Goal: Find specific page/section: Find specific page/section

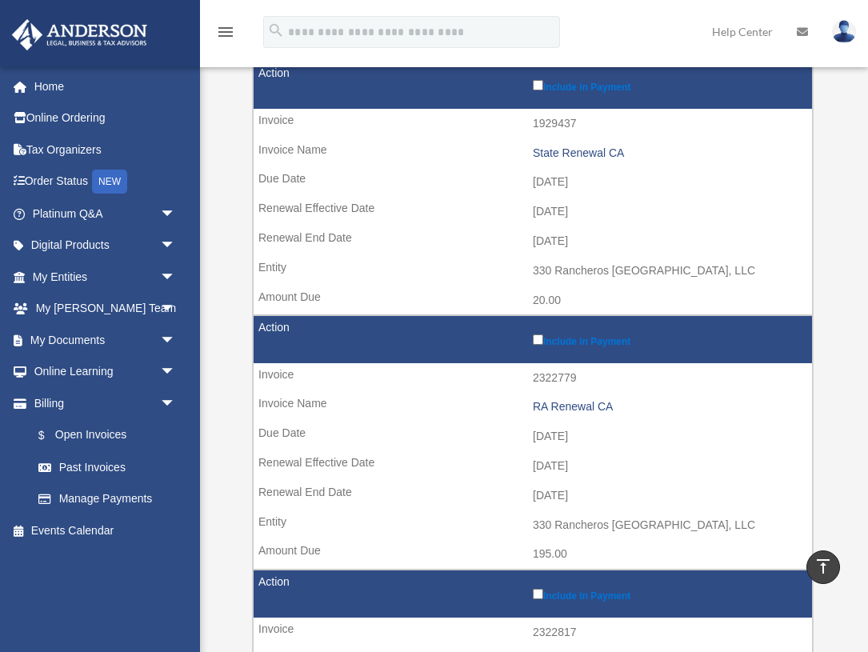
scroll to position [707, 0]
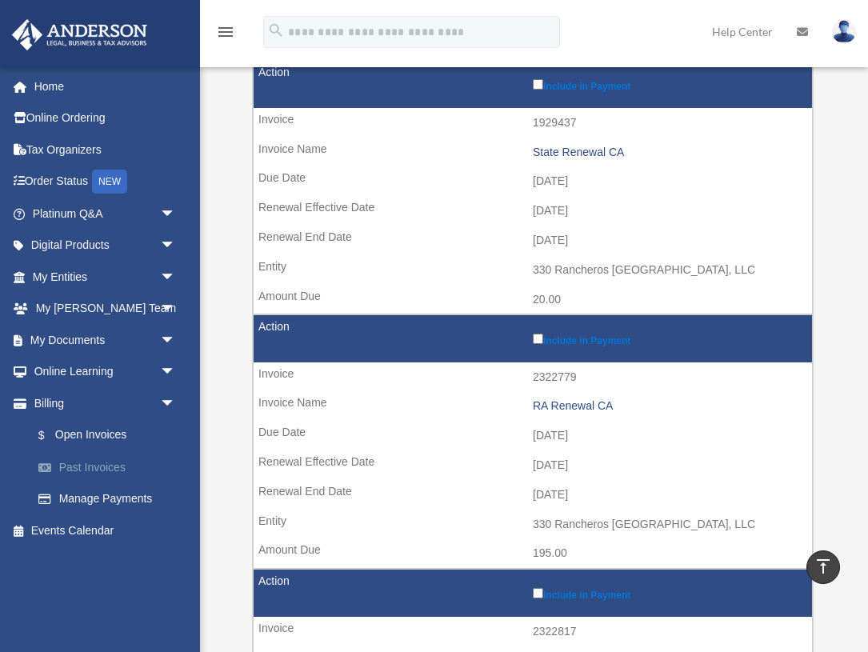
click at [112, 468] on link "Past Invoices" at bounding box center [111, 467] width 178 height 32
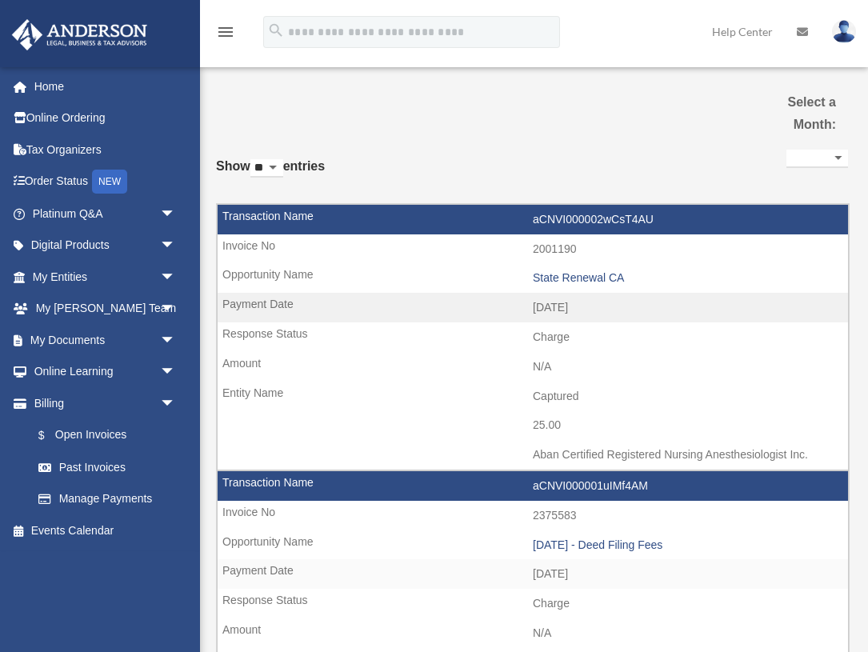
select select
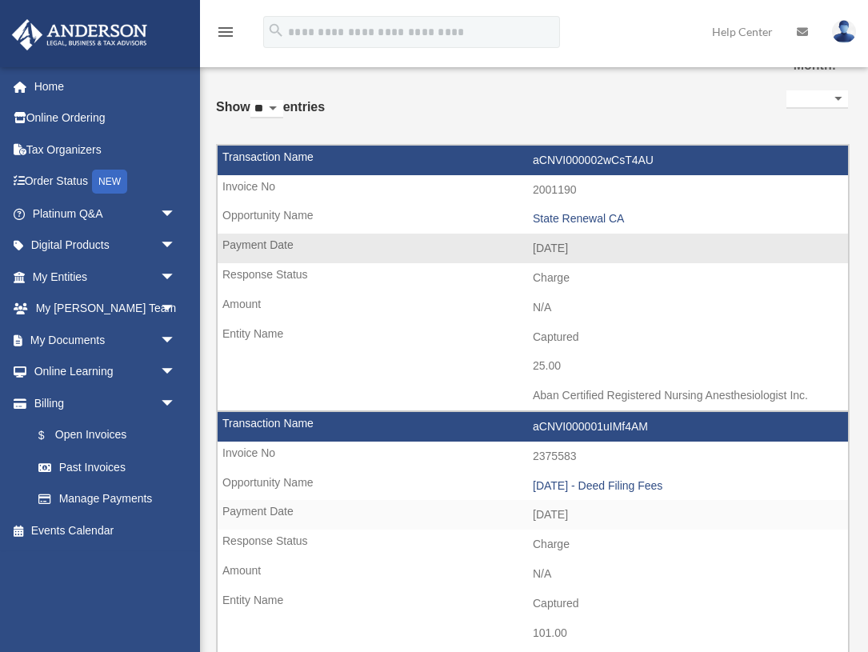
scroll to position [62, 0]
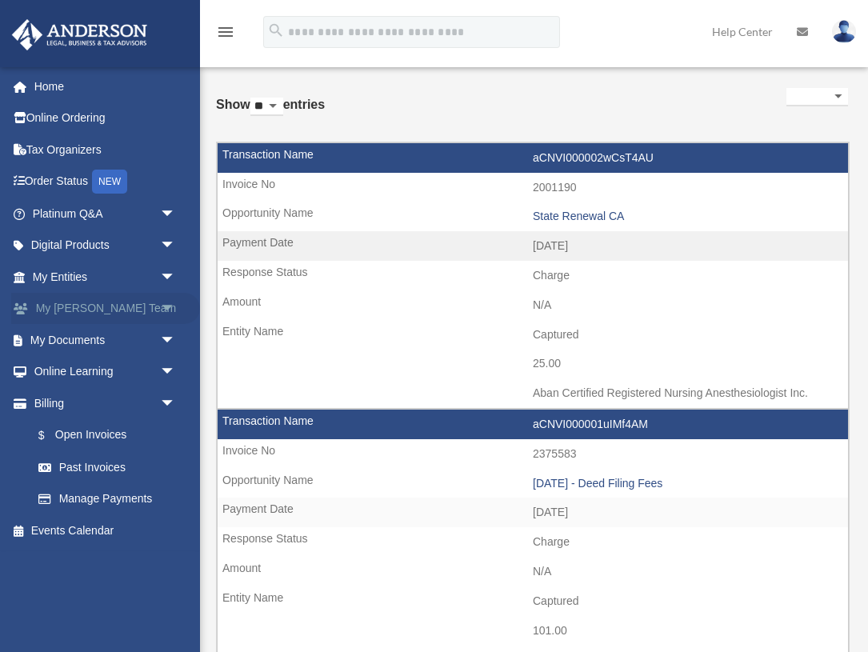
click at [170, 302] on span "arrow_drop_down" at bounding box center [176, 309] width 32 height 33
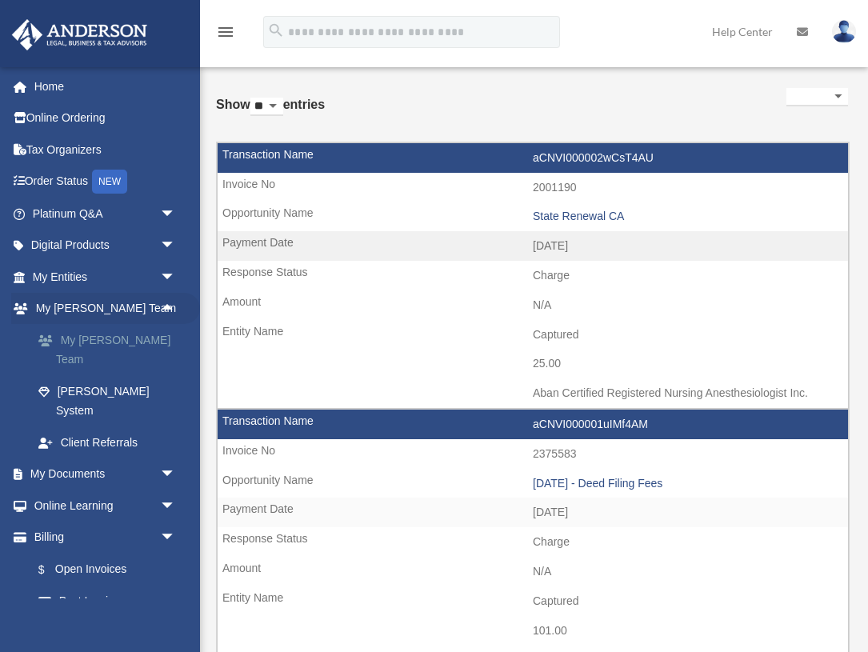
click at [140, 340] on link "My [PERSON_NAME] Team" at bounding box center [111, 349] width 178 height 51
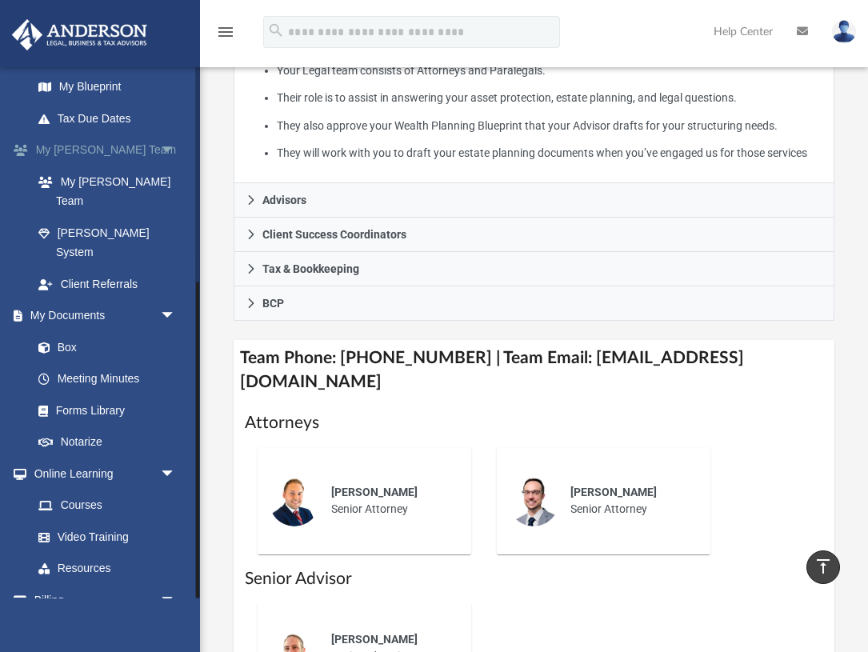
scroll to position [362, 0]
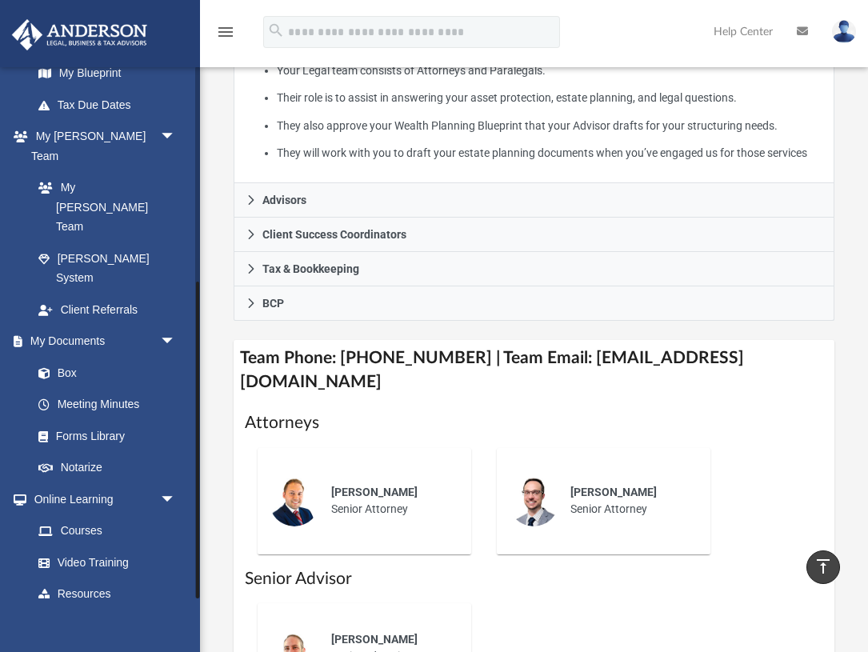
click at [168, 610] on span "arrow_drop_down" at bounding box center [176, 626] width 32 height 33
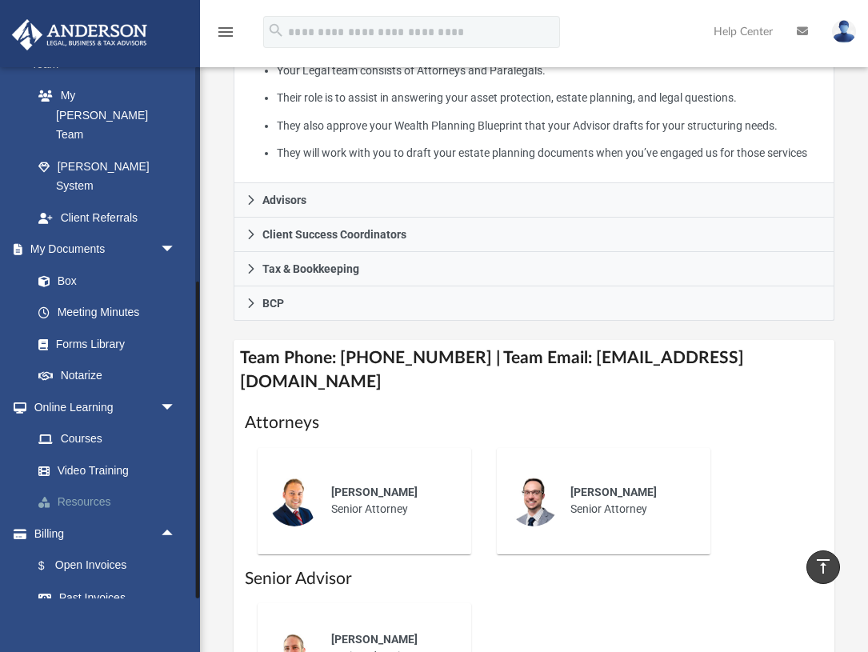
scroll to position [457, 0]
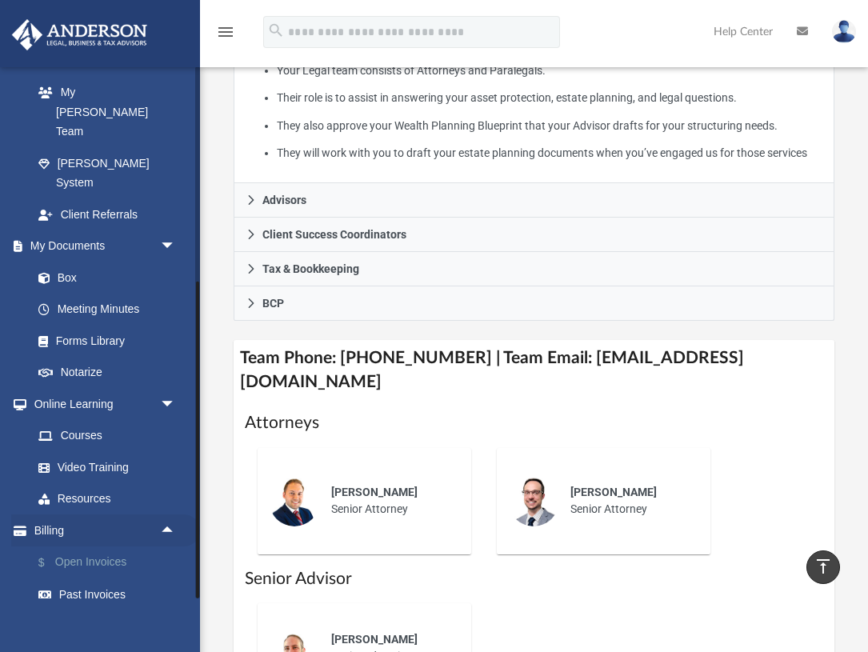
click at [118, 547] on link "$ Open Invoices" at bounding box center [111, 563] width 178 height 33
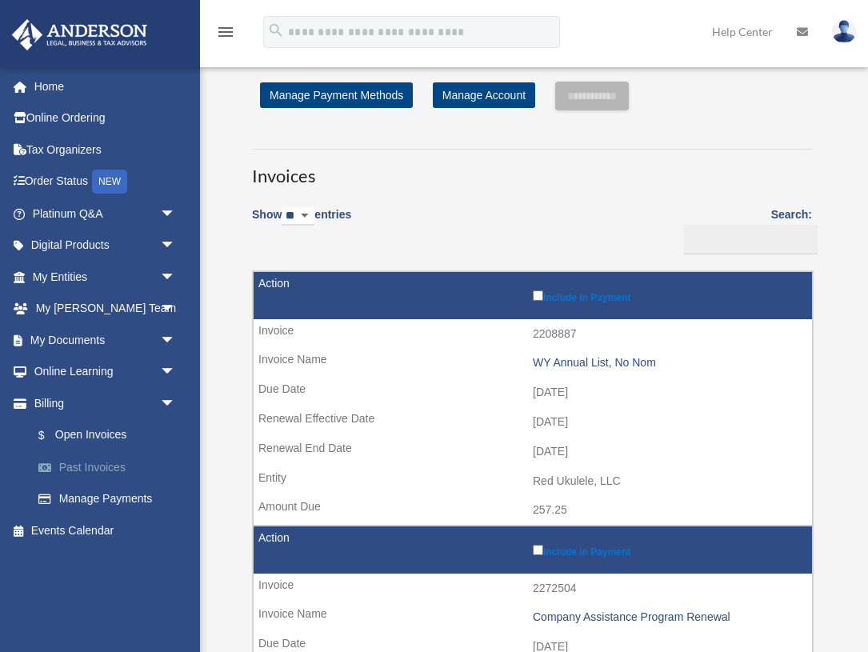
click at [94, 461] on link "Past Invoices" at bounding box center [111, 467] width 178 height 32
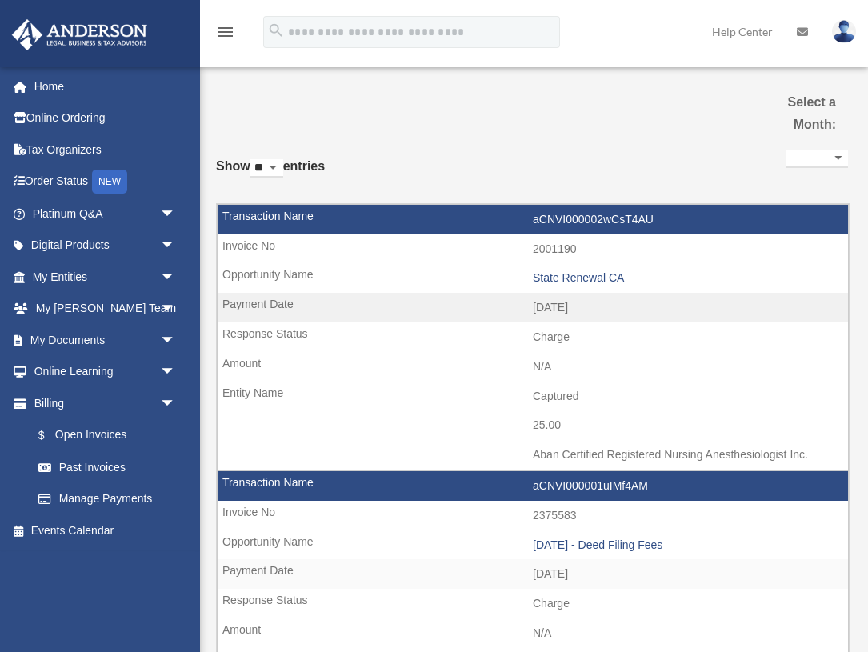
select select
click at [110, 437] on link "$ Open Invoices" at bounding box center [111, 435] width 178 height 33
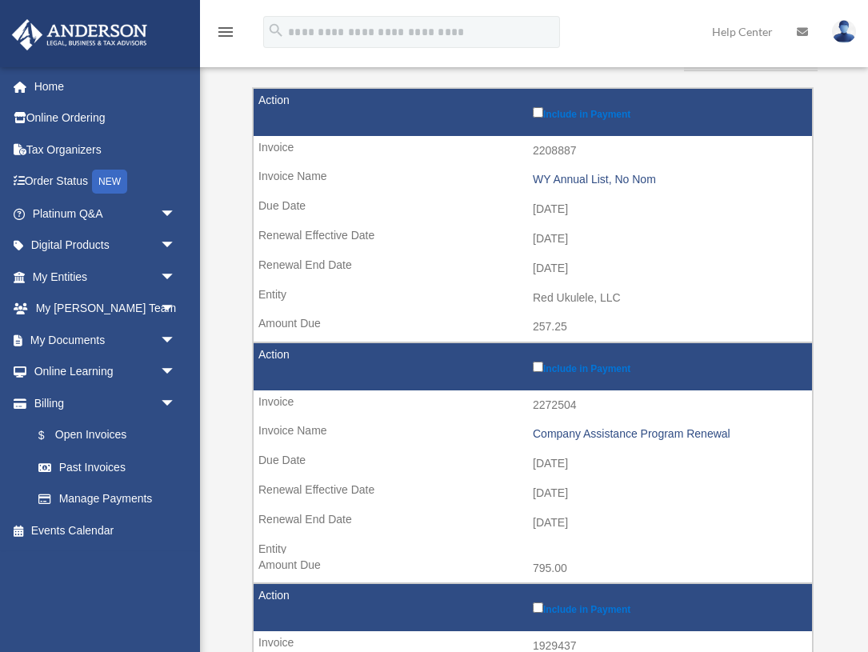
scroll to position [250, 0]
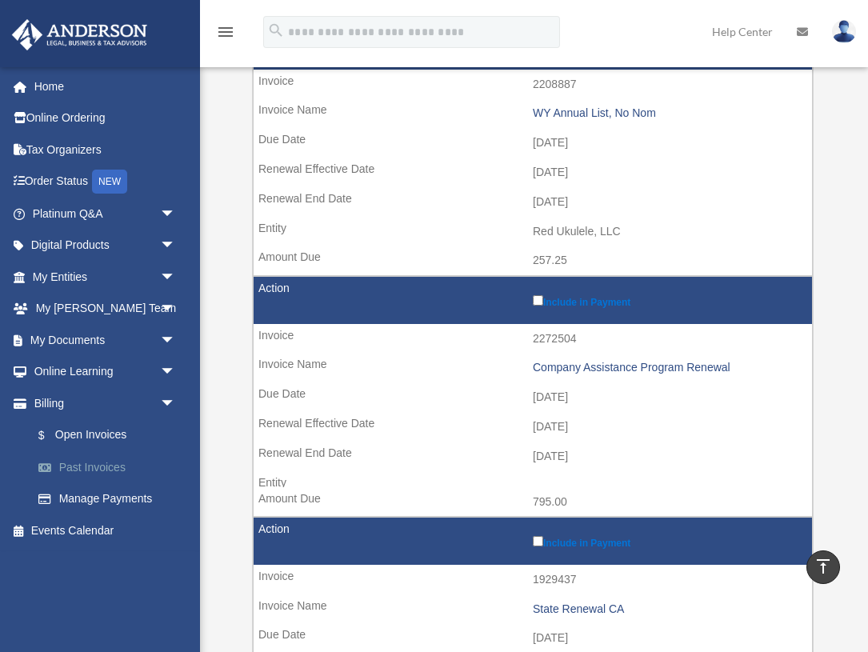
click at [99, 469] on link "Past Invoices" at bounding box center [111, 467] width 178 height 32
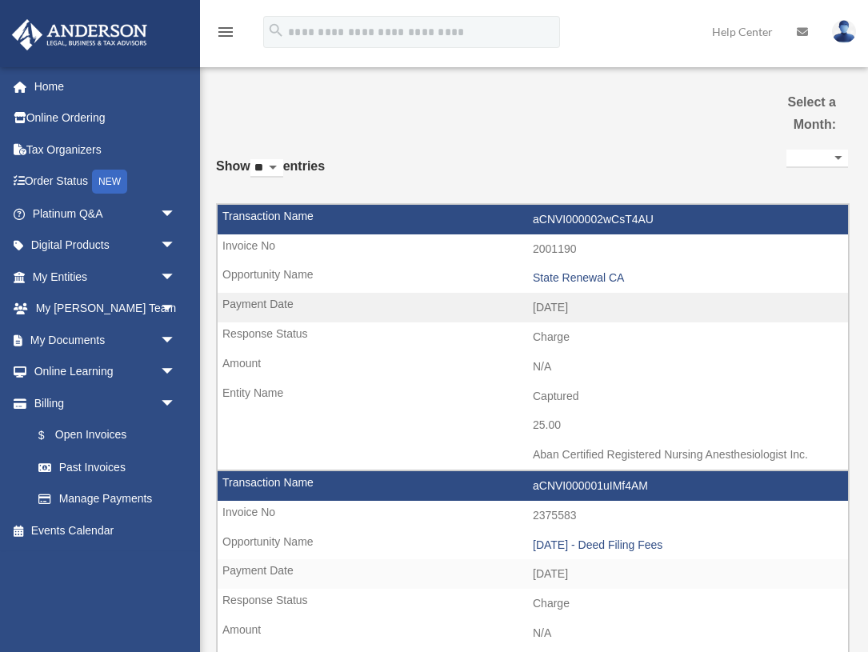
select select
